Goal: Task Accomplishment & Management: Use online tool/utility

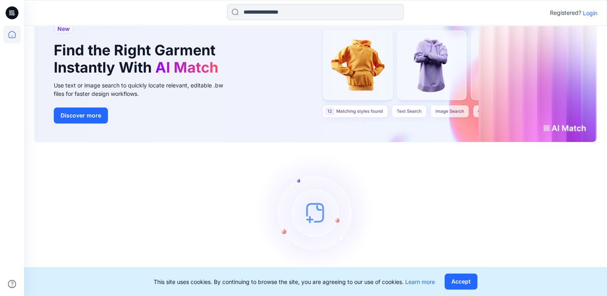
scroll to position [47, 0]
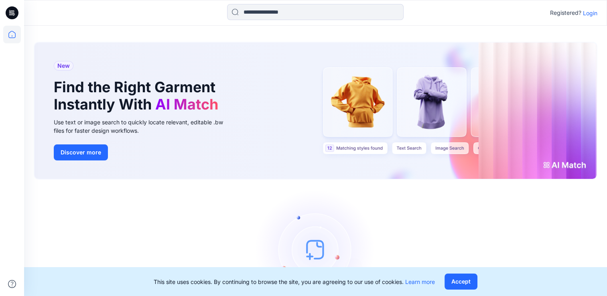
click at [589, 12] on p "Login" at bounding box center [590, 13] width 14 height 8
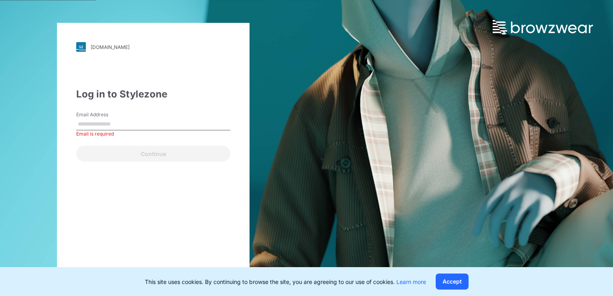
click at [128, 123] on input "Email Address" at bounding box center [153, 124] width 154 height 12
paste input "**********"
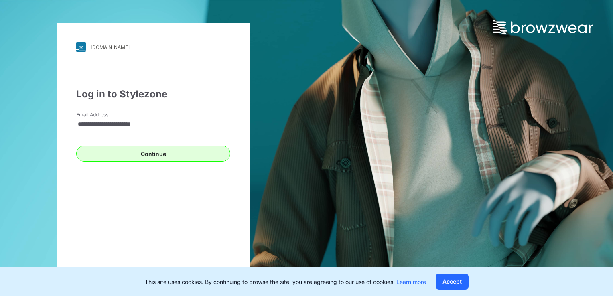
type input "**********"
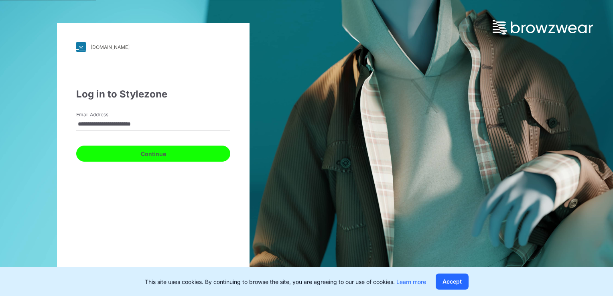
click at [146, 156] on button "Continue" at bounding box center [153, 154] width 154 height 16
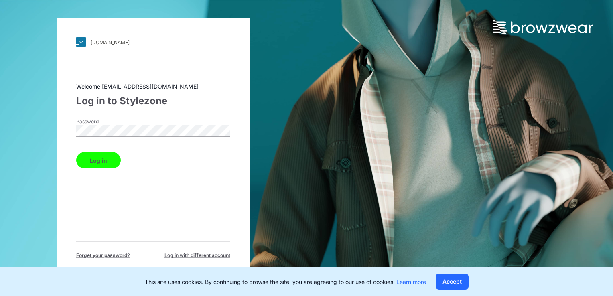
click at [114, 157] on button "Log in" at bounding box center [98, 161] width 45 height 16
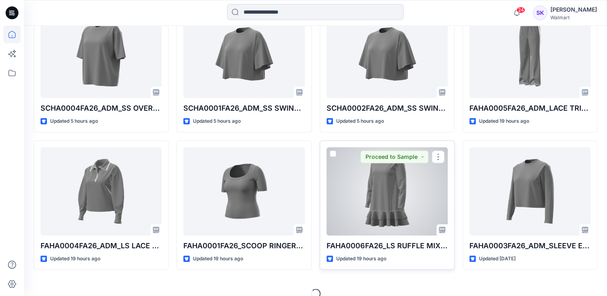
scroll to position [361, 0]
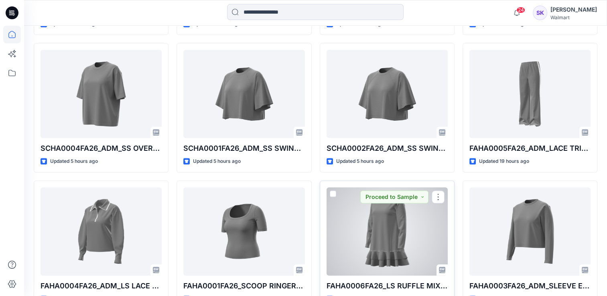
click at [384, 223] on div at bounding box center [387, 231] width 121 height 88
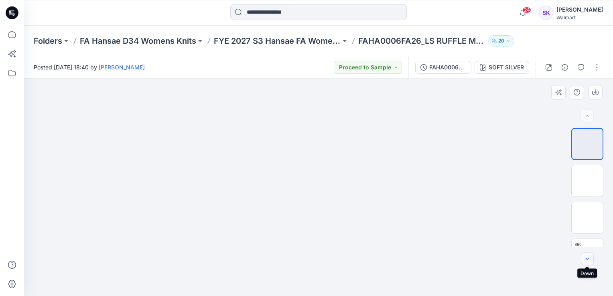
click at [588, 257] on icon "button" at bounding box center [587, 259] width 6 height 6
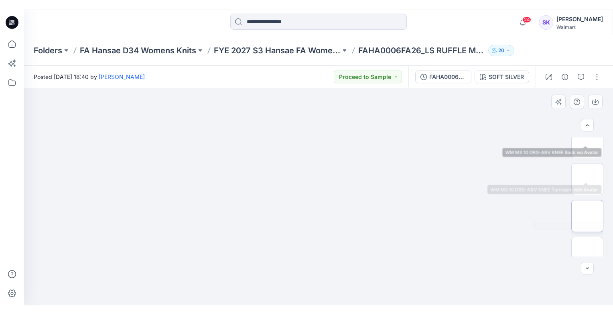
scroll to position [134, 0]
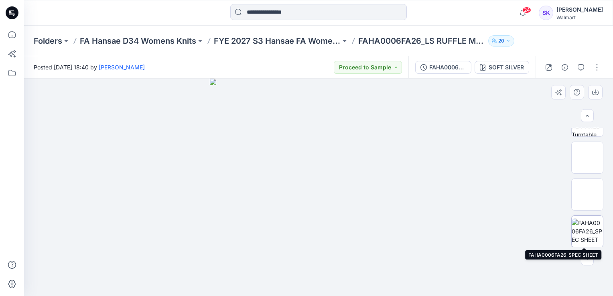
click at [588, 227] on img at bounding box center [587, 231] width 31 height 25
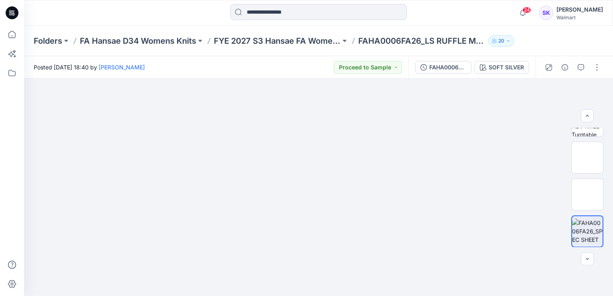
click at [0, 50] on html "24 Notifications Bonny Cai changed the status of SCHA0006FA26_ADM_HIGH CREW CAP…" at bounding box center [306, 148] width 613 height 296
click at [593, 94] on icon "button" at bounding box center [595, 92] width 6 height 6
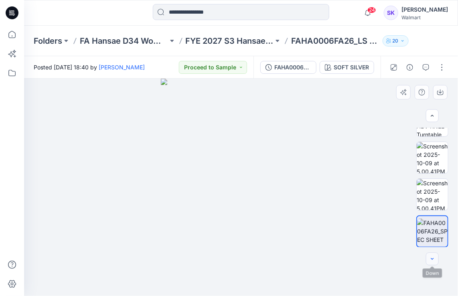
click at [430, 257] on icon "button" at bounding box center [432, 259] width 6 height 6
click at [431, 258] on icon "button" at bounding box center [432, 259] width 6 height 6
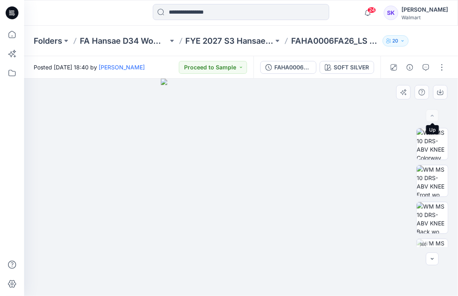
click at [435, 115] on div at bounding box center [432, 116] width 13 height 13
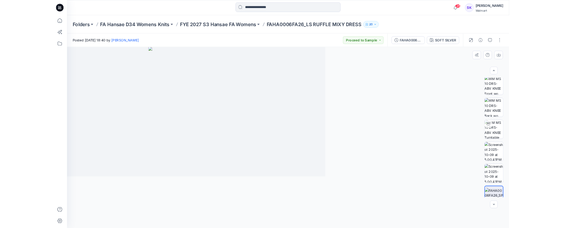
scroll to position [40, 0]
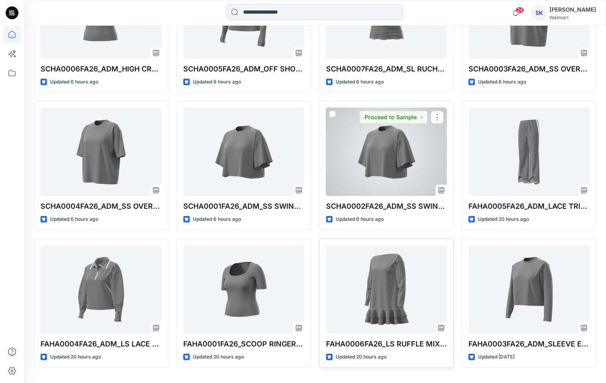
scroll to position [327, 0]
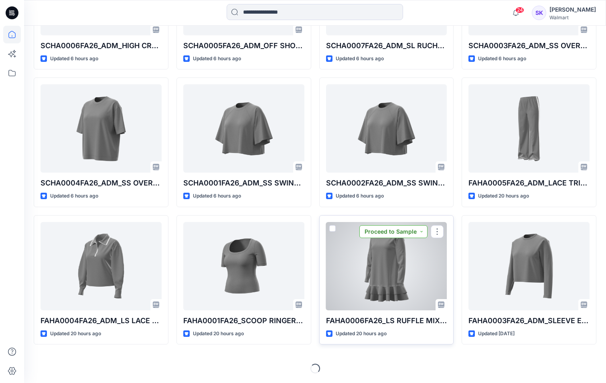
drag, startPoint x: 373, startPoint y: 222, endPoint x: 379, endPoint y: 234, distance: 14.4
click at [379, 227] on button "Proceed to Sample" at bounding box center [394, 231] width 68 height 13
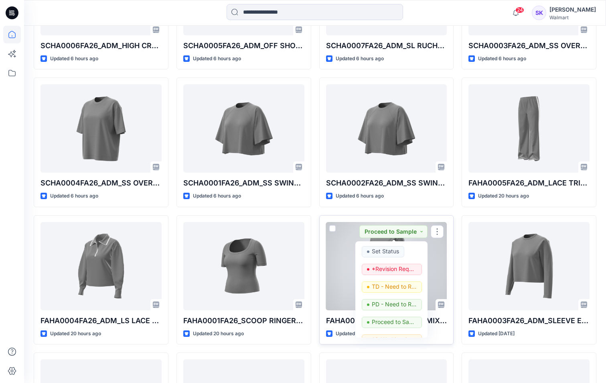
click at [406, 227] on div "FAHA0006FA26_LS RUFFLE MIXY DRESS Updated 20 hours ago Proceed to Sample Set St…" at bounding box center [386, 280] width 135 height 130
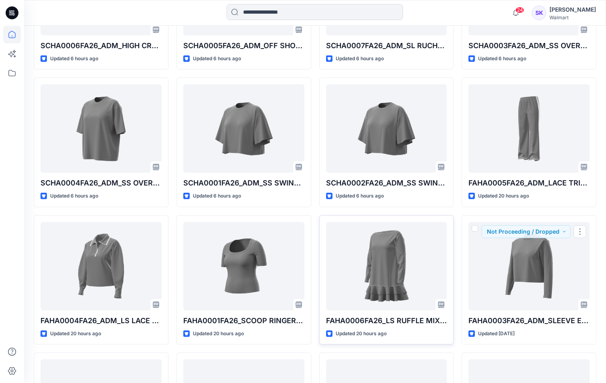
click at [406, 227] on div at bounding box center [386, 266] width 121 height 88
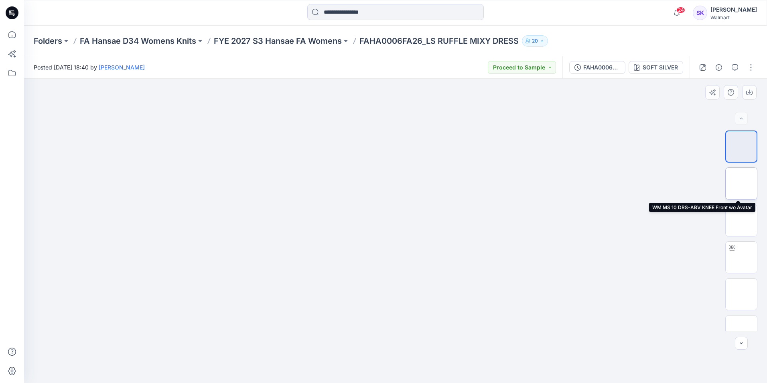
click at [406, 183] on img at bounding box center [742, 183] width 0 height 0
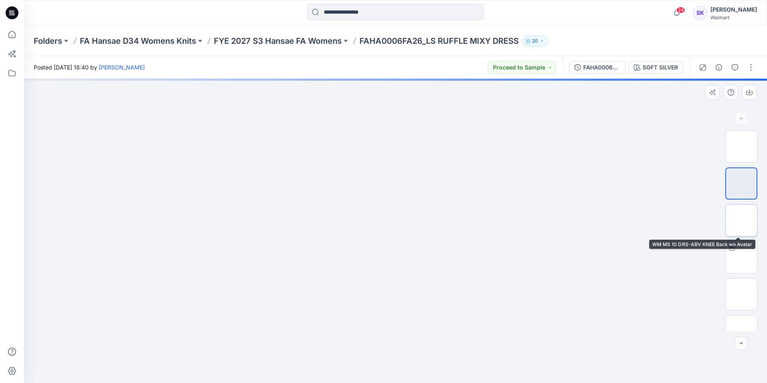
click at [406, 220] on img at bounding box center [742, 220] width 0 height 0
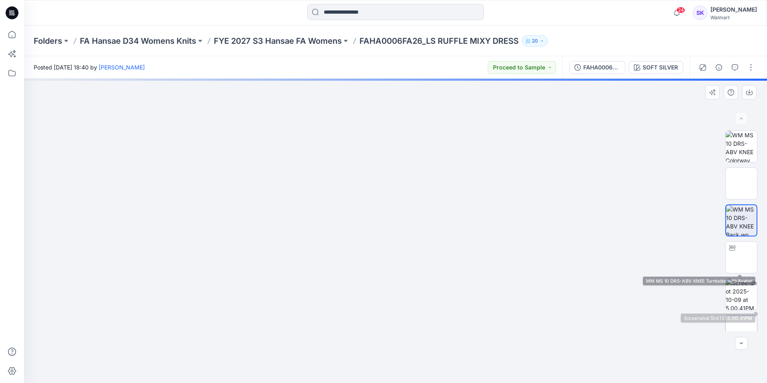
click at [406, 227] on img at bounding box center [742, 331] width 0 height 0
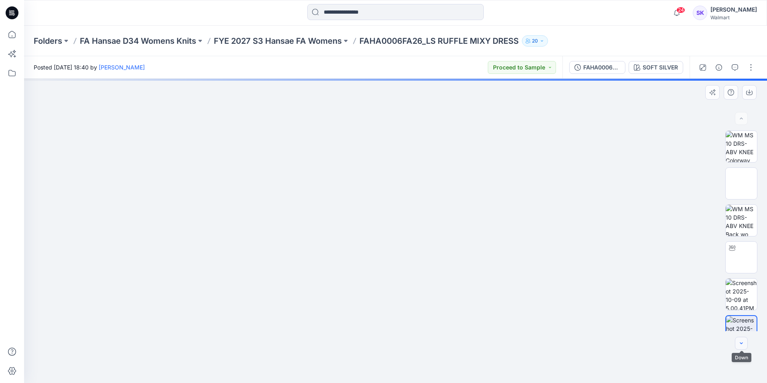
click at [406, 227] on icon "button" at bounding box center [742, 343] width 6 height 6
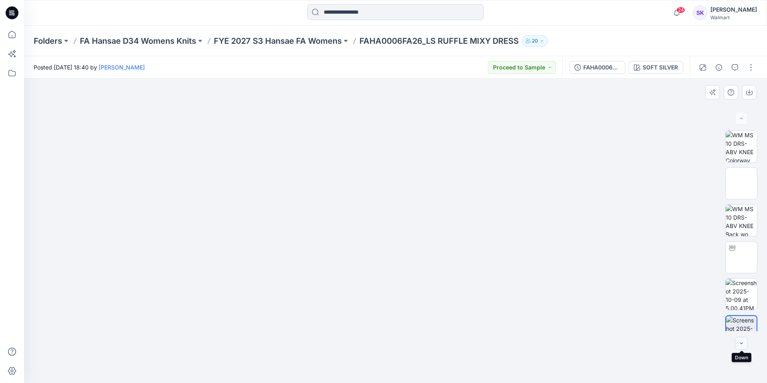
scroll to position [31, 0]
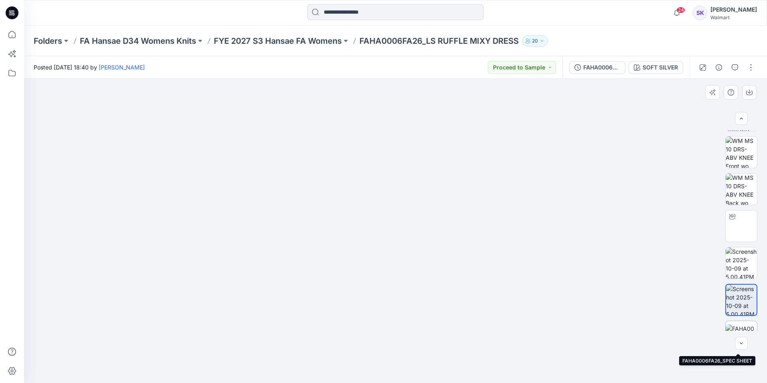
click at [406, 227] on img at bounding box center [741, 336] width 31 height 25
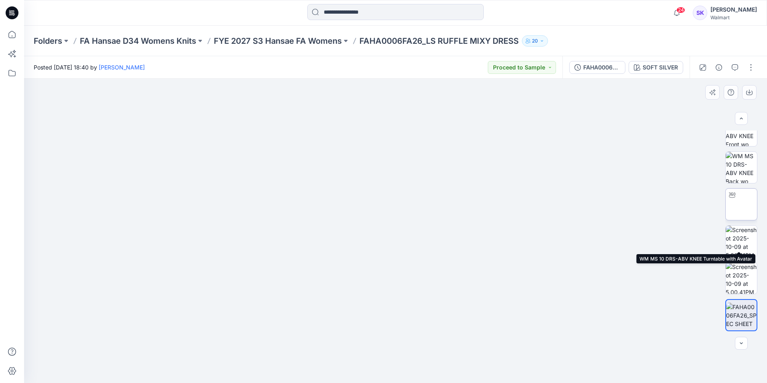
scroll to position [0, 0]
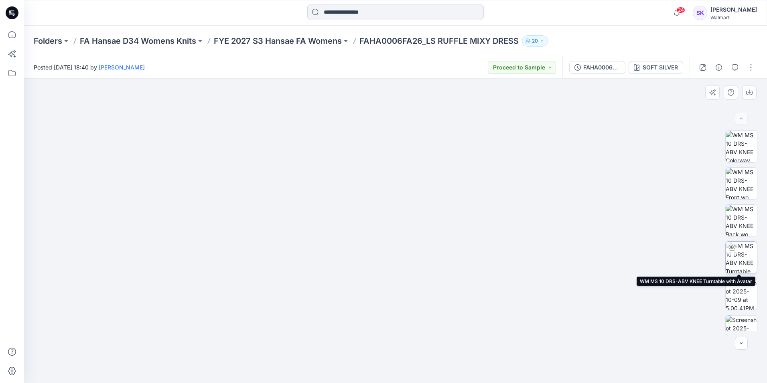
click at [406, 227] on img at bounding box center [741, 257] width 31 height 31
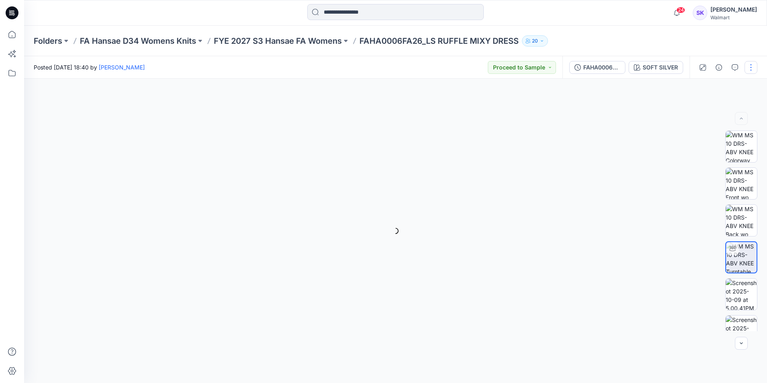
click at [406, 66] on button "button" at bounding box center [751, 67] width 13 height 13
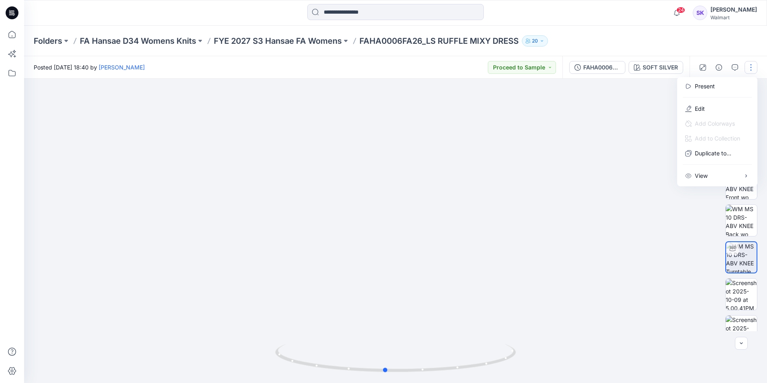
click at [397, 225] on div at bounding box center [395, 231] width 743 height 304
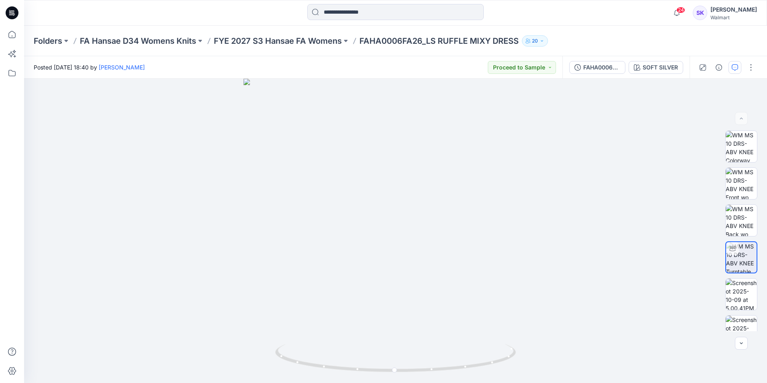
click at [406, 69] on icon "button" at bounding box center [735, 67] width 6 height 6
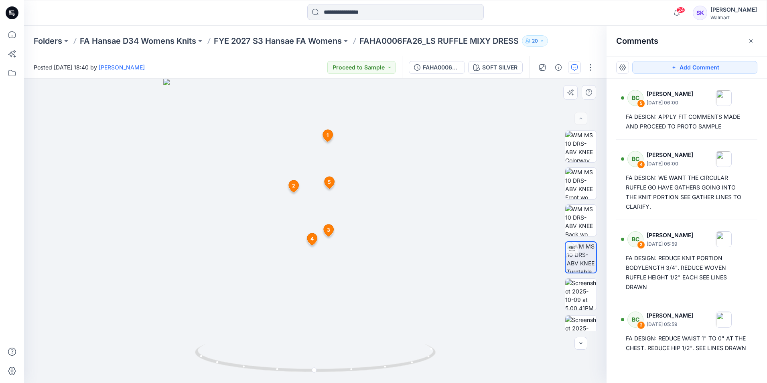
click at [327, 182] on icon at bounding box center [330, 183] width 10 height 12
click at [329, 139] on icon at bounding box center [328, 136] width 10 height 12
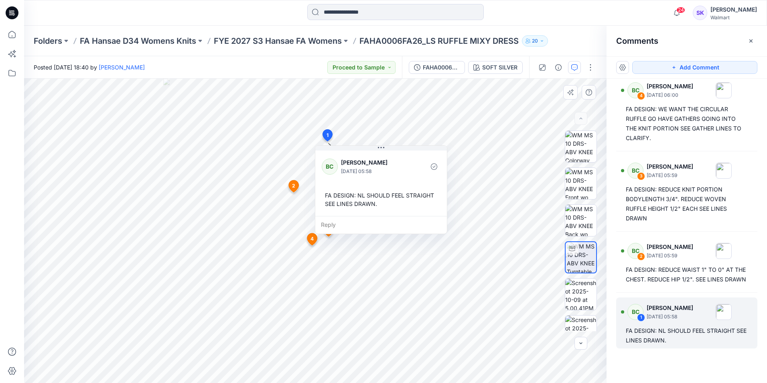
scroll to position [73, 0]
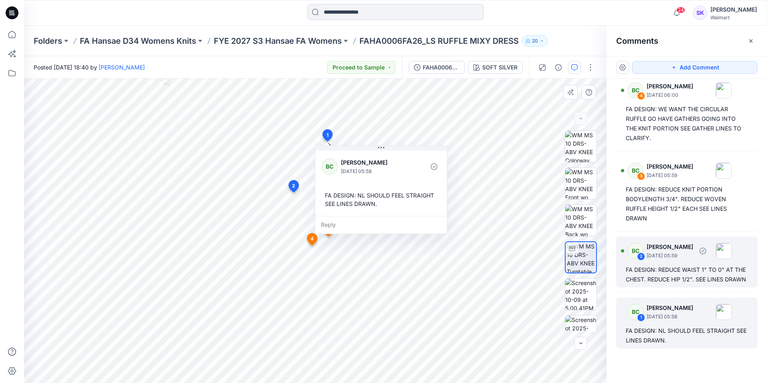
click at [406, 227] on div "FA DESIGN: REDUCE WAIST 1" TO 0" AT THE CHEST. REDUCE HIP 1/2". SEE LINES DRAWN" at bounding box center [687, 274] width 122 height 19
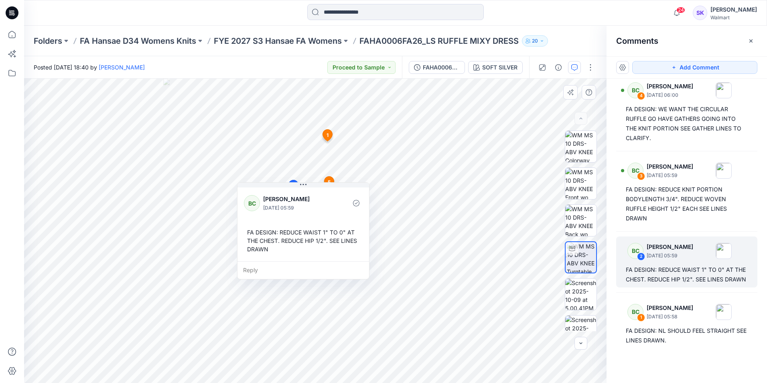
drag, startPoint x: 332, startPoint y: 262, endPoint x: 285, endPoint y: 246, distance: 49.8
click at [285, 227] on div "FA DESIGN: REDUCE WAIST 1" TO 0" AT THE CHEST. REDUCE HIP 1/2". SEE LINES DRAWN" at bounding box center [303, 241] width 119 height 32
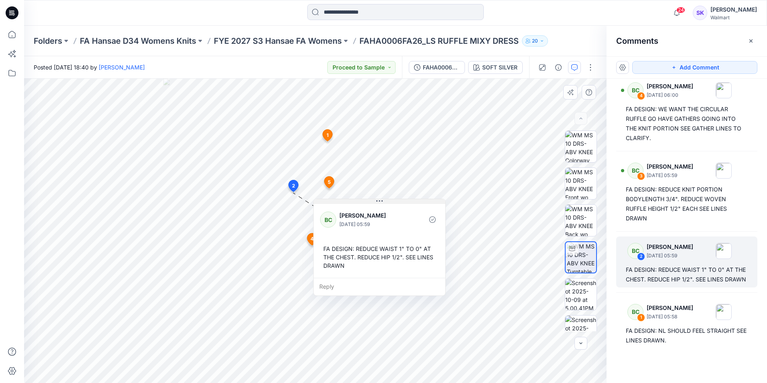
drag, startPoint x: 312, startPoint y: 182, endPoint x: 393, endPoint y: 201, distance: 82.6
click at [393, 201] on button at bounding box center [380, 201] width 132 height 5
click at [341, 227] on div "FA DESIGN: REDUCE WAIST 1" TO 0" AT THE CHEST. REDUCE HIP 1/2". SEE LINES DRAWN" at bounding box center [379, 257] width 119 height 32
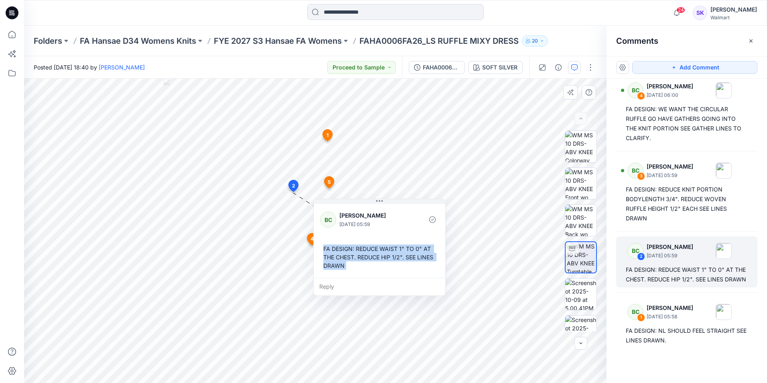
copy div "FA DESIGN: REDUCE WAIST 1" TO 0" AT THE CHEST. REDUCE HIP 1/2". SEE LINES DRAWN…"
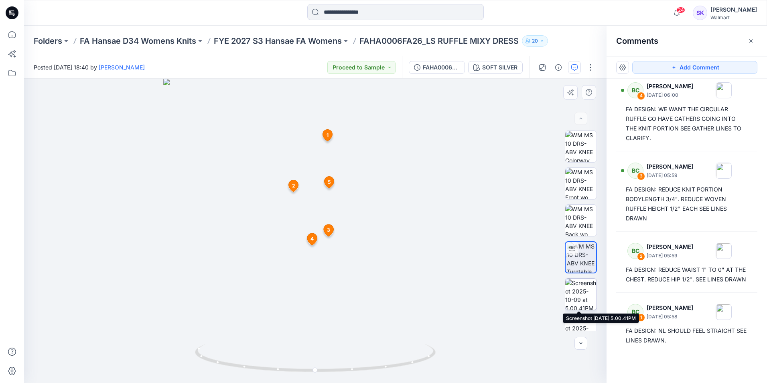
click at [406, 227] on img at bounding box center [581, 294] width 31 height 31
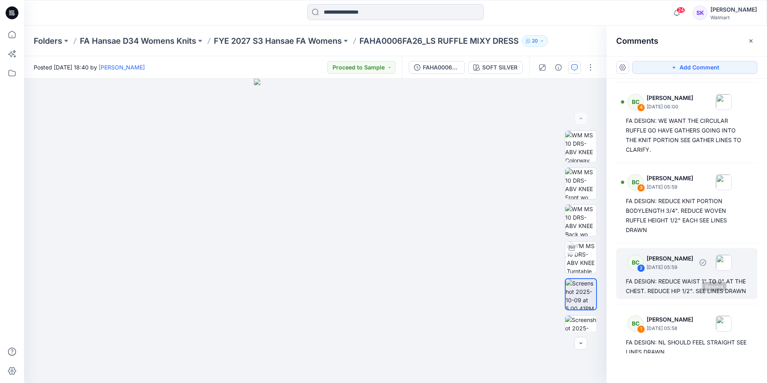
scroll to position [78, 0]
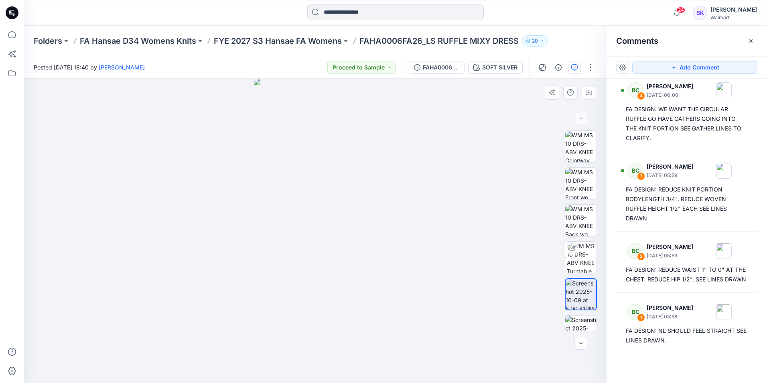
click at [264, 227] on img at bounding box center [315, 231] width 122 height 304
click at [406, 227] on div at bounding box center [581, 257] width 32 height 32
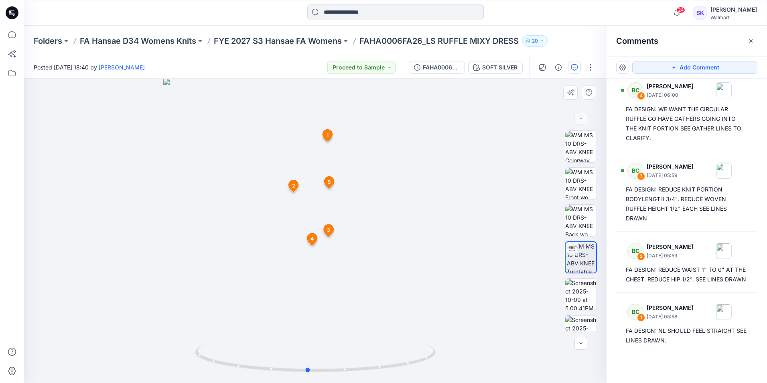
drag, startPoint x: 400, startPoint y: 238, endPoint x: 393, endPoint y: 237, distance: 7.8
click at [393, 227] on div at bounding box center [315, 231] width 583 height 304
drag, startPoint x: 342, startPoint y: 175, endPoint x: 367, endPoint y: 181, distance: 25.6
click at [367, 181] on div at bounding box center [315, 231] width 583 height 304
